Goal: Check status

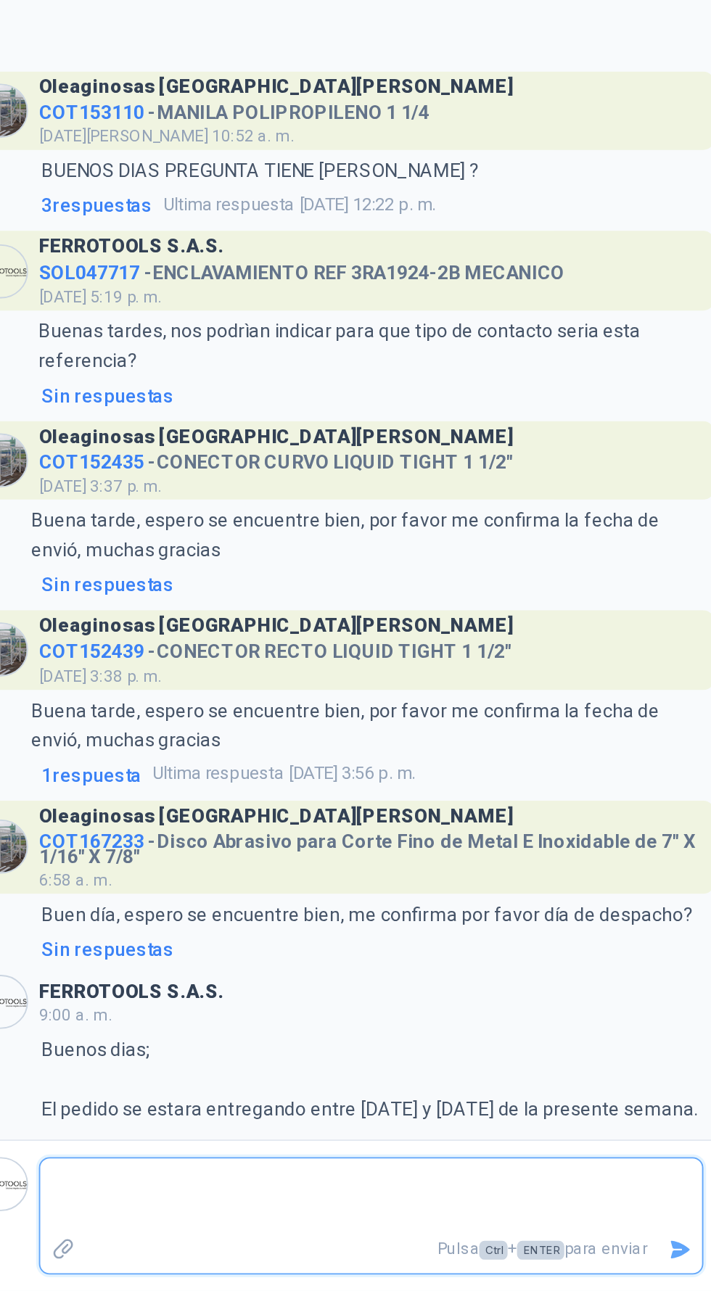
scroll to position [103, 0]
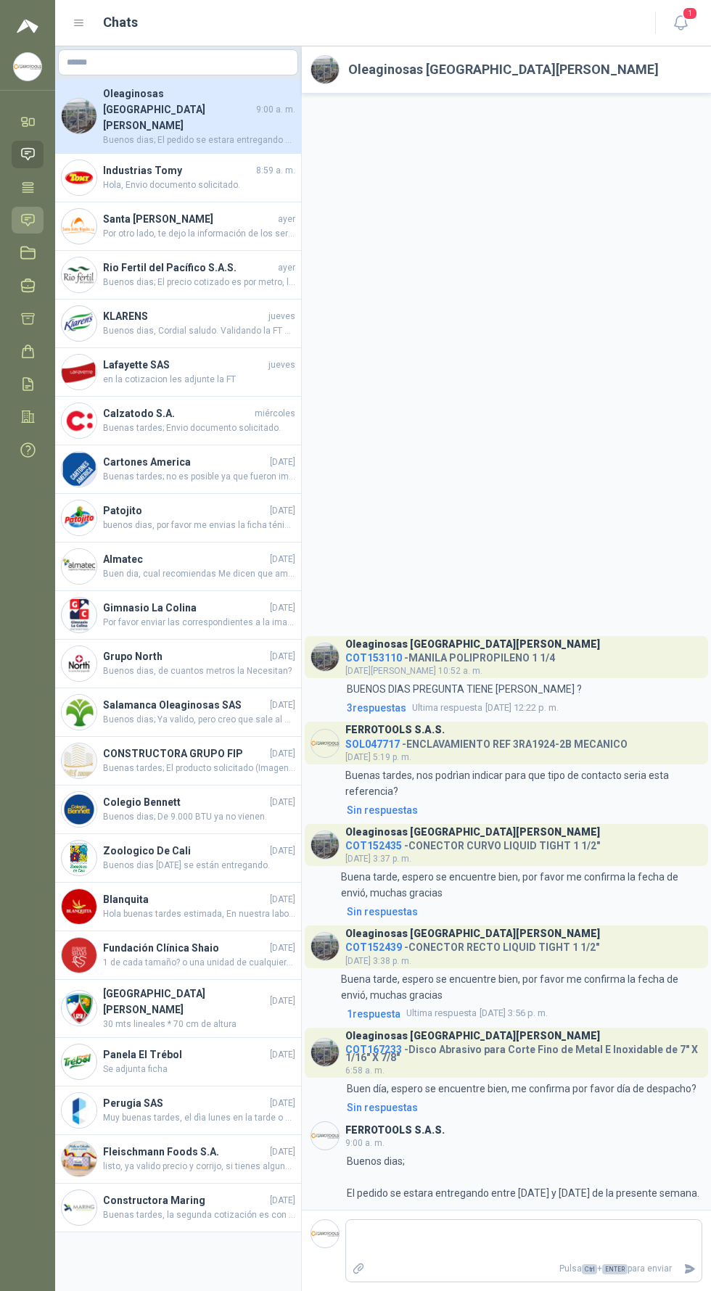
click at [25, 212] on icon at bounding box center [27, 219] width 15 height 15
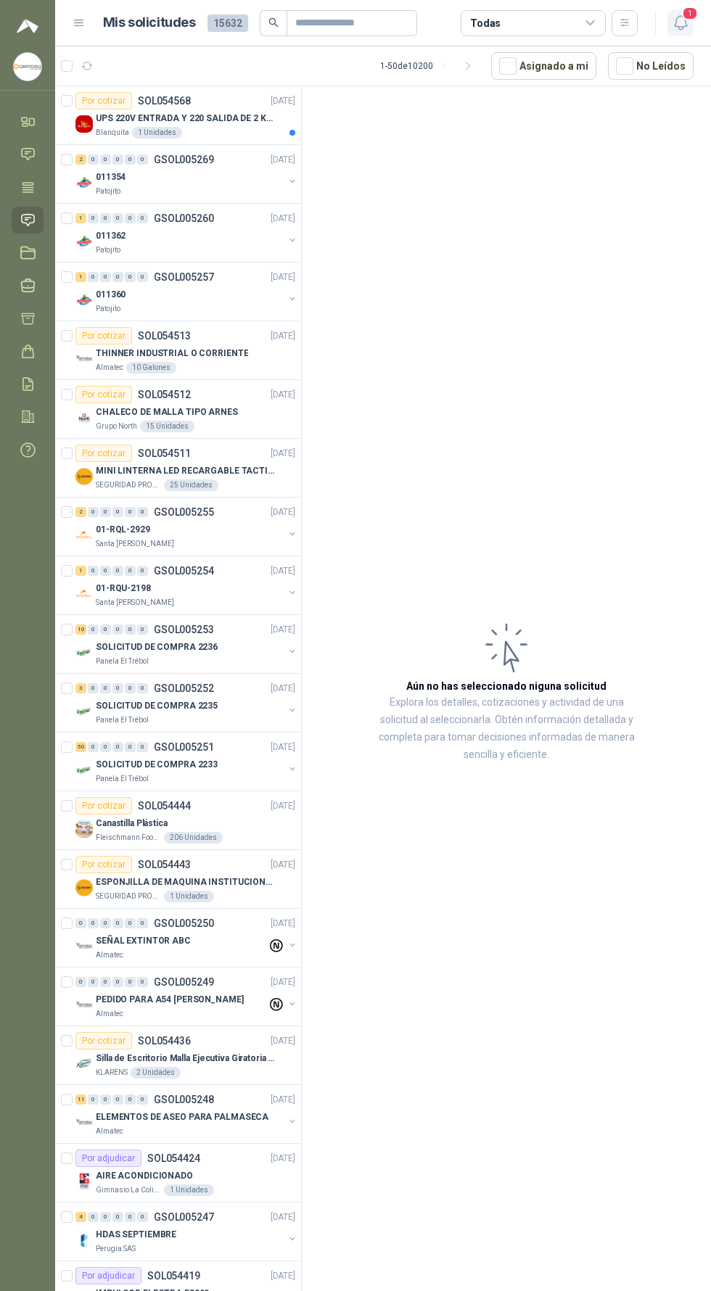
click at [689, 13] on span "1" at bounding box center [690, 14] width 16 height 14
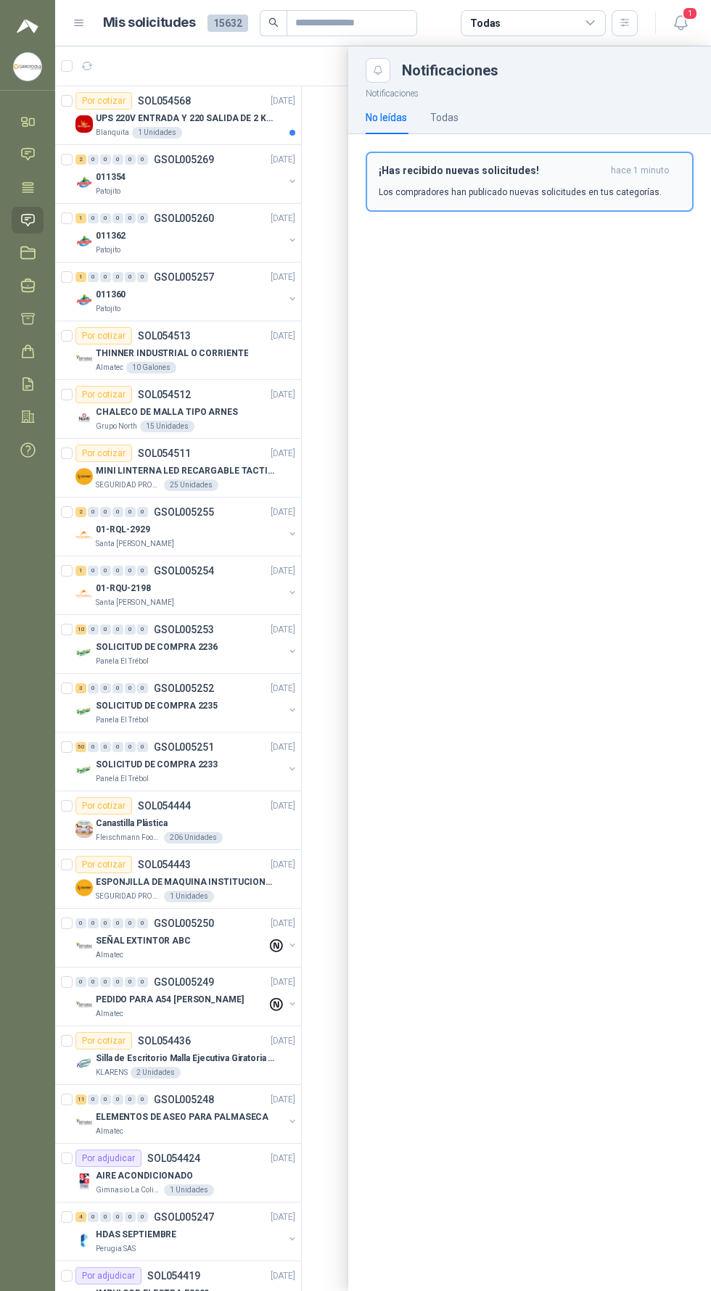
click at [619, 171] on span "hace 1 minuto" at bounding box center [640, 171] width 58 height 12
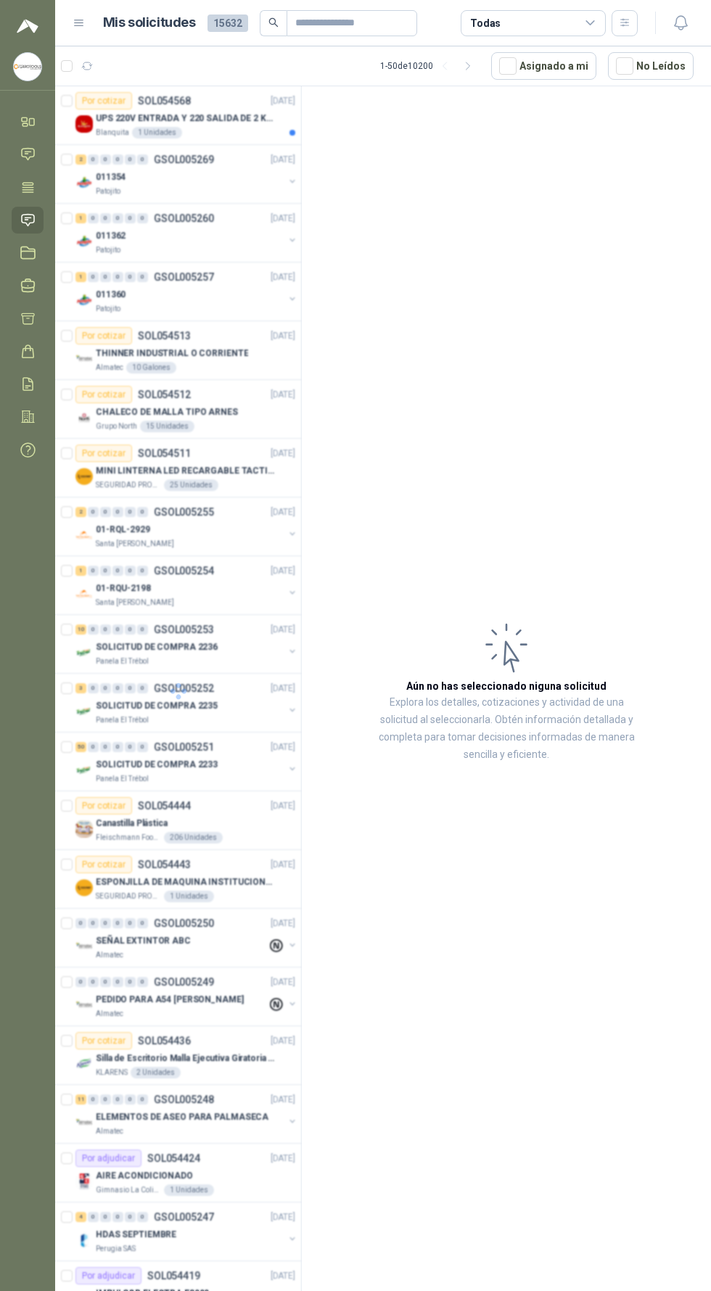
click at [234, 120] on div at bounding box center [178, 690] width 247 height 1209
click at [204, 128] on div "Blanquita 1 Unidades" at bounding box center [195, 133] width 199 height 12
